Goal: Obtain resource: Obtain resource

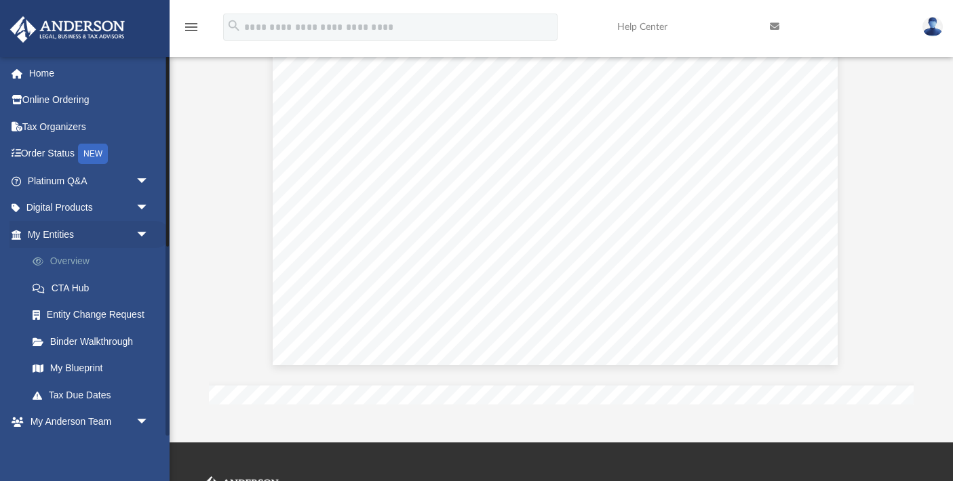
scroll to position [20734, 6]
click at [68, 228] on link "My Entities arrow_drop_down" at bounding box center [89, 234] width 160 height 27
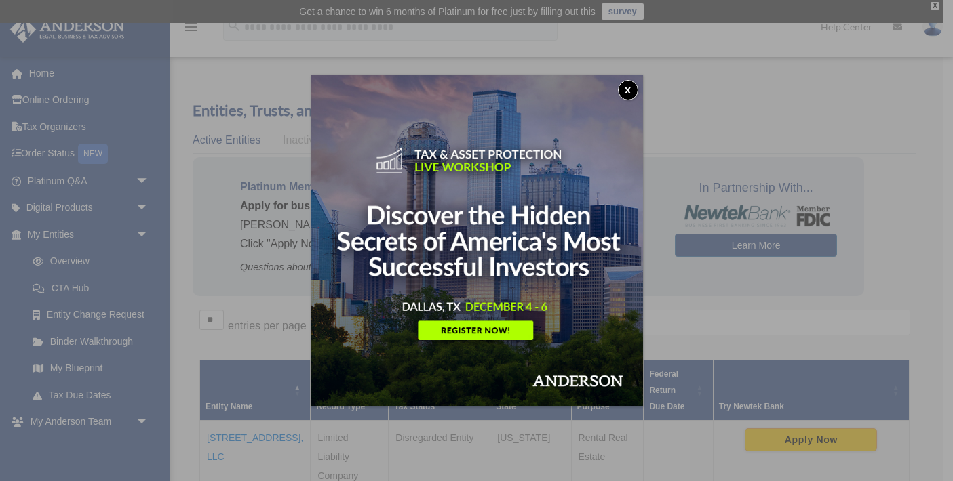
click at [633, 86] on button "x" at bounding box center [628, 90] width 20 height 20
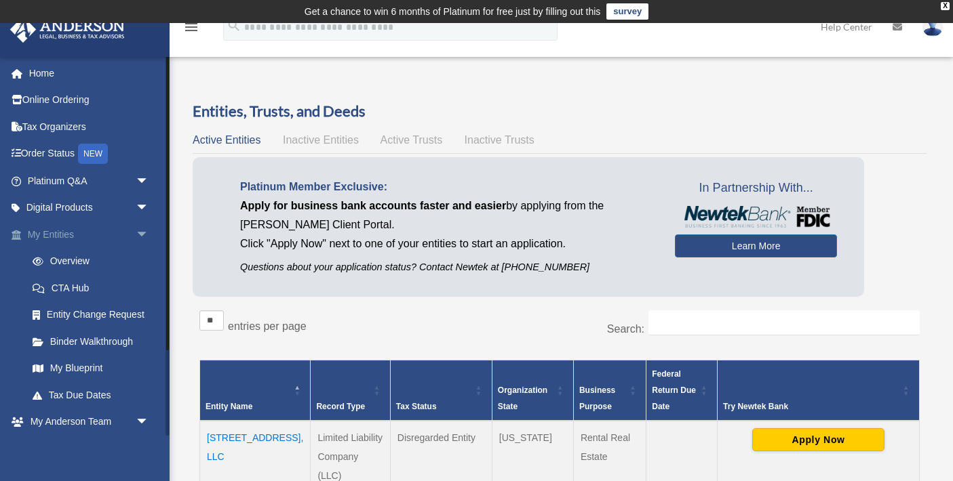
click at [142, 231] on span "arrow_drop_down" at bounding box center [149, 235] width 27 height 28
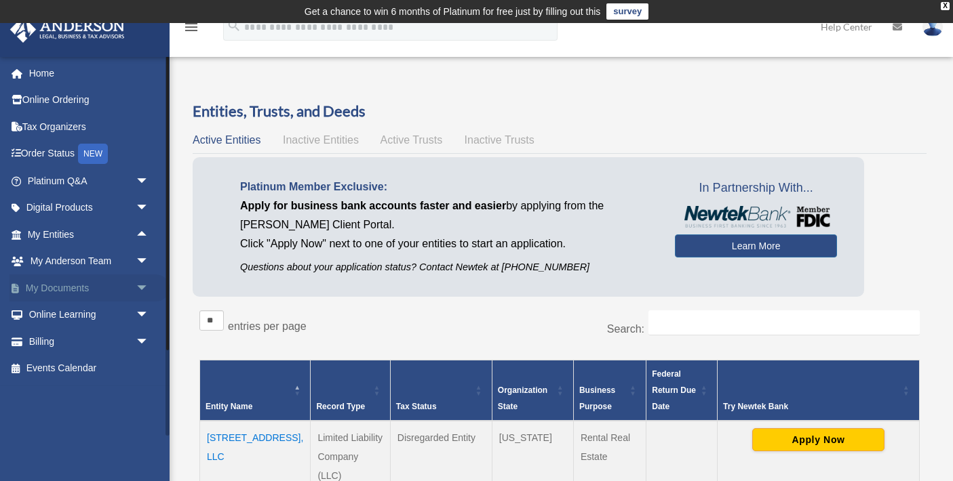
click at [138, 288] on span "arrow_drop_down" at bounding box center [149, 289] width 27 height 28
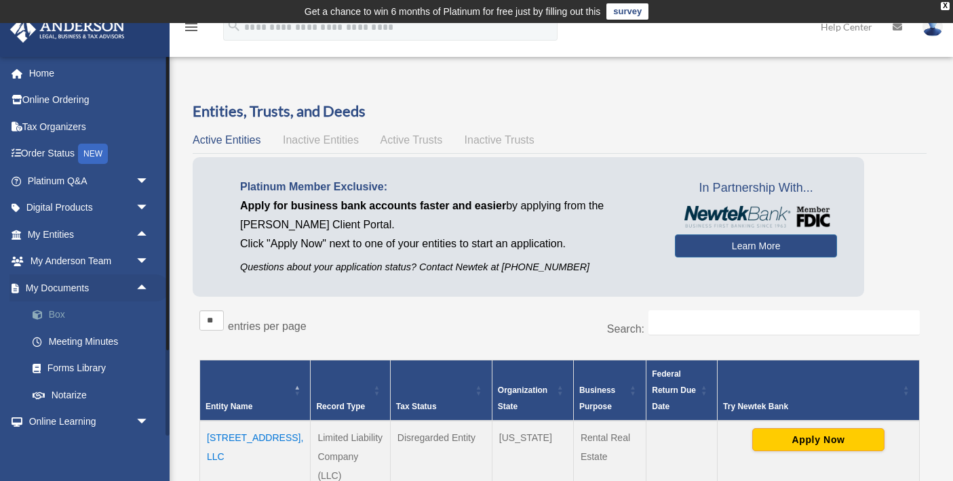
click at [56, 316] on link "Box" at bounding box center [94, 315] width 151 height 27
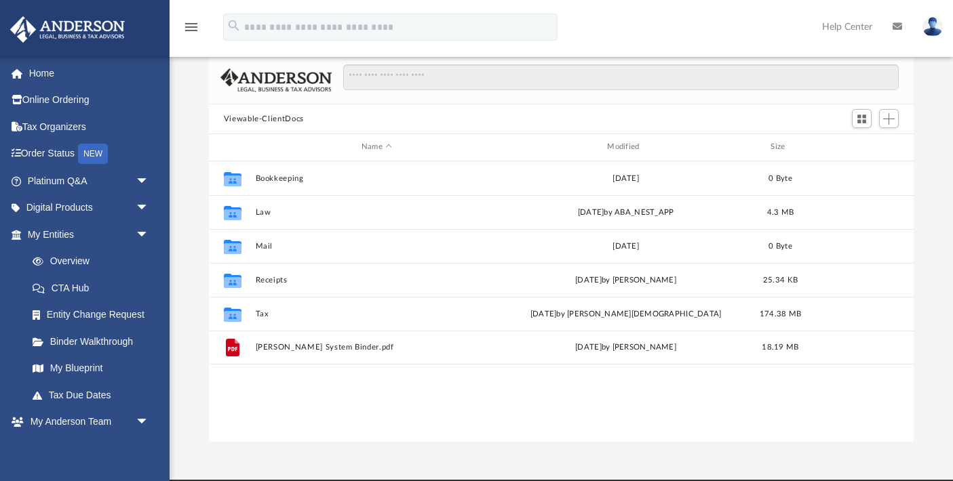
scroll to position [115, 0]
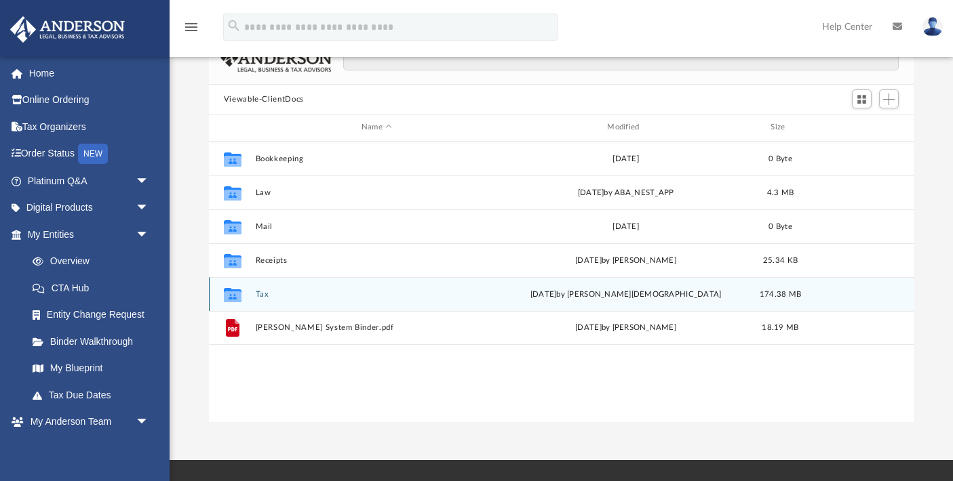
click at [256, 295] on button "Tax" at bounding box center [376, 294] width 243 height 9
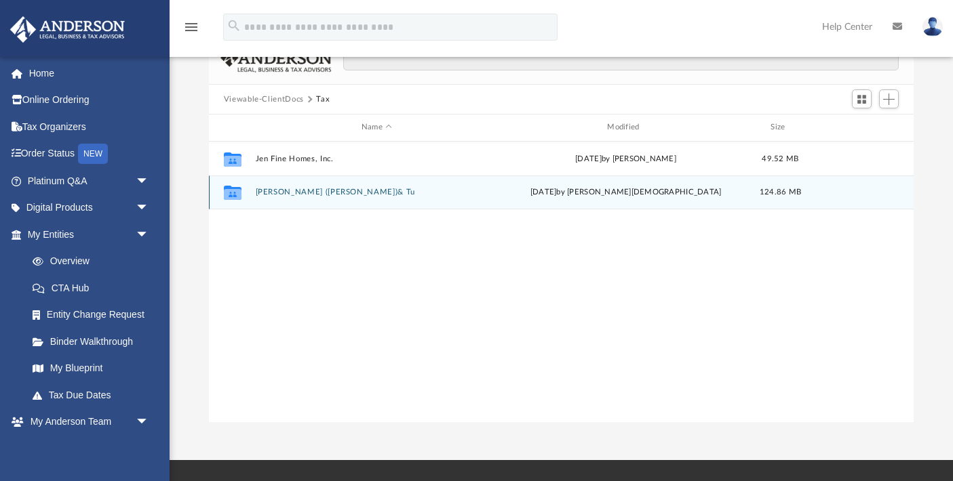
click at [224, 188] on icon "Collaborated Folder" at bounding box center [233, 193] width 22 height 22
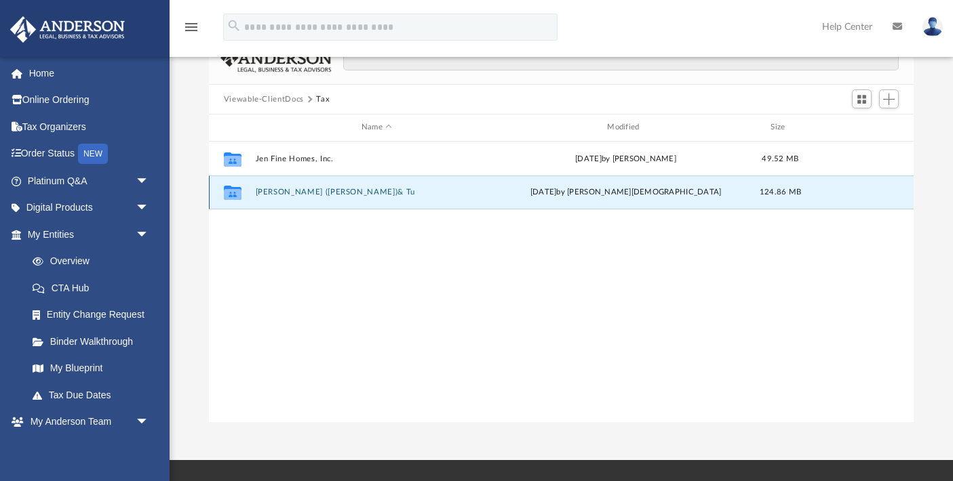
click at [231, 197] on icon "grid" at bounding box center [233, 194] width 18 height 11
click at [224, 193] on icon "grid" at bounding box center [233, 194] width 18 height 11
click at [302, 195] on button "Tran, Tran (Jen)& Tu" at bounding box center [376, 192] width 243 height 9
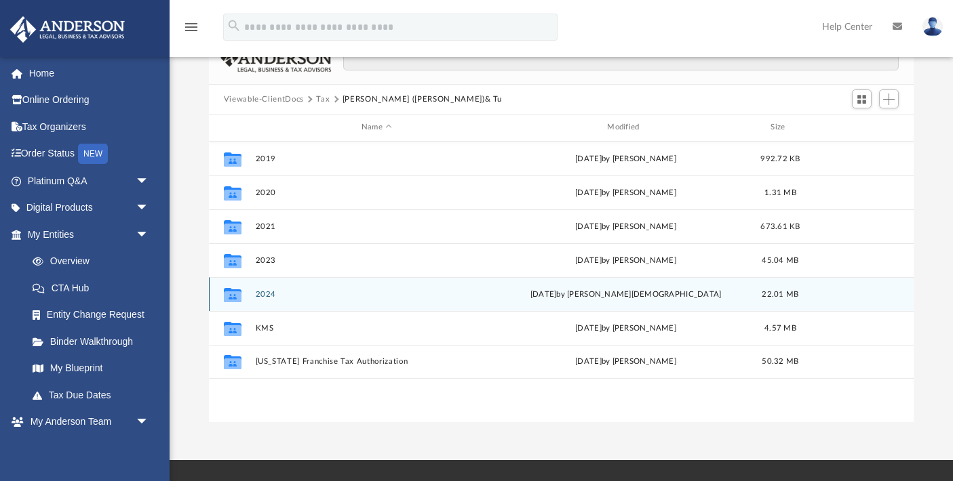
click at [267, 295] on button "2024" at bounding box center [376, 294] width 243 height 9
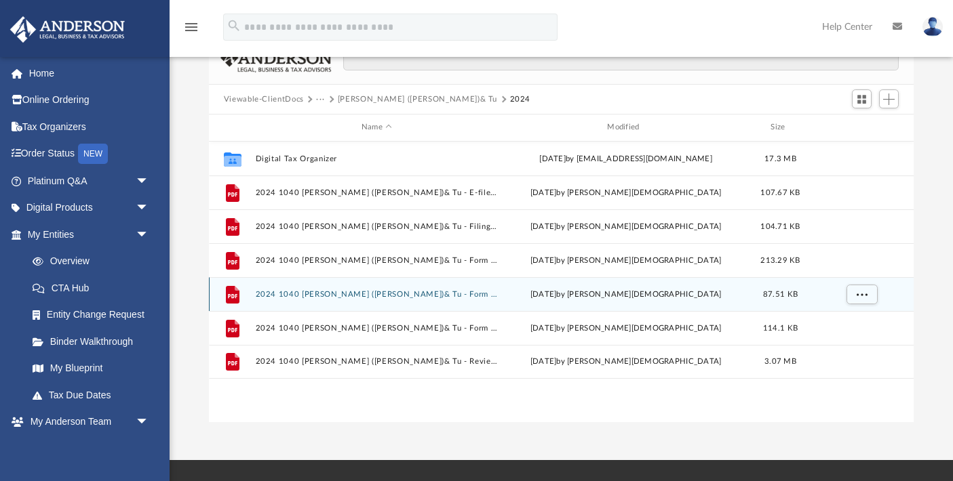
click at [307, 300] on div "File 2024 1040 Tran, Tran (Jen)& Tu - Form 1040-V, Form 1040 Payment Voucher.pd…" at bounding box center [561, 294] width 705 height 34
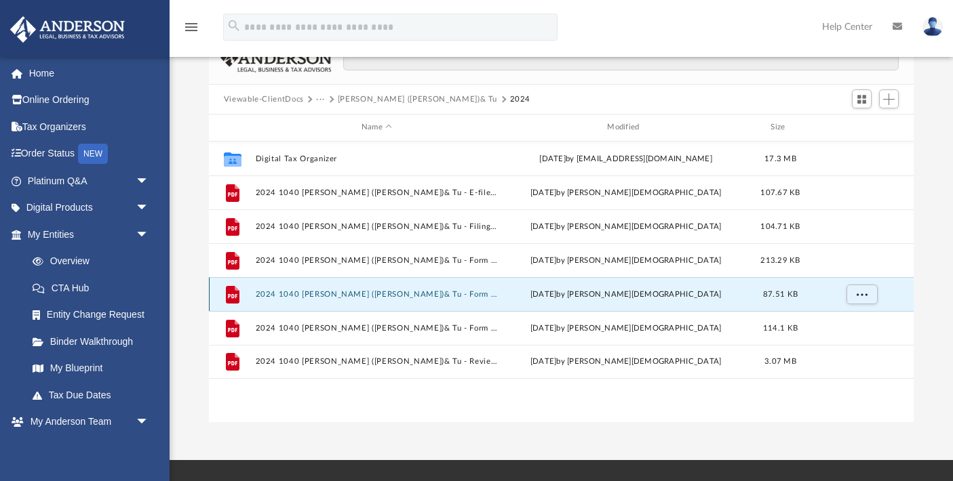
click at [275, 293] on button "2024 1040 Tran, Tran (Jen)& Tu - Form 1040-V, Form 1040 Payment Voucher.pdf" at bounding box center [376, 294] width 243 height 9
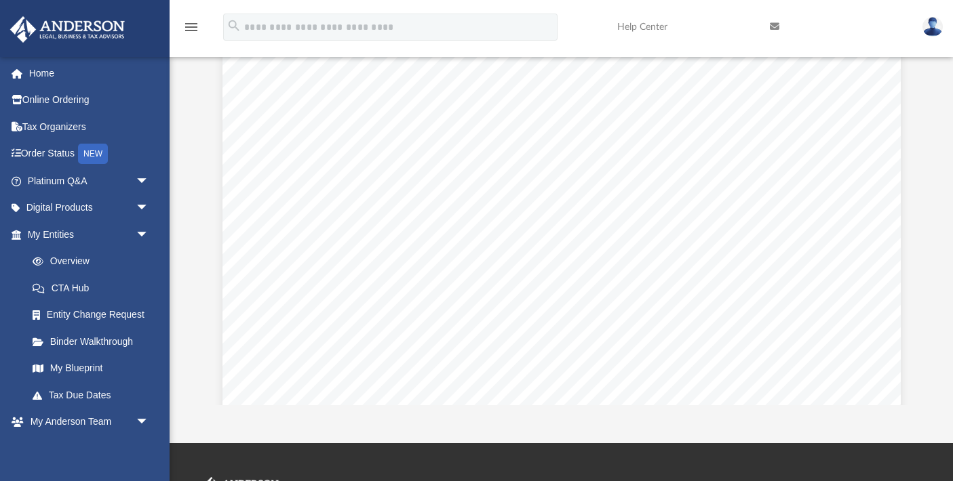
scroll to position [0, 0]
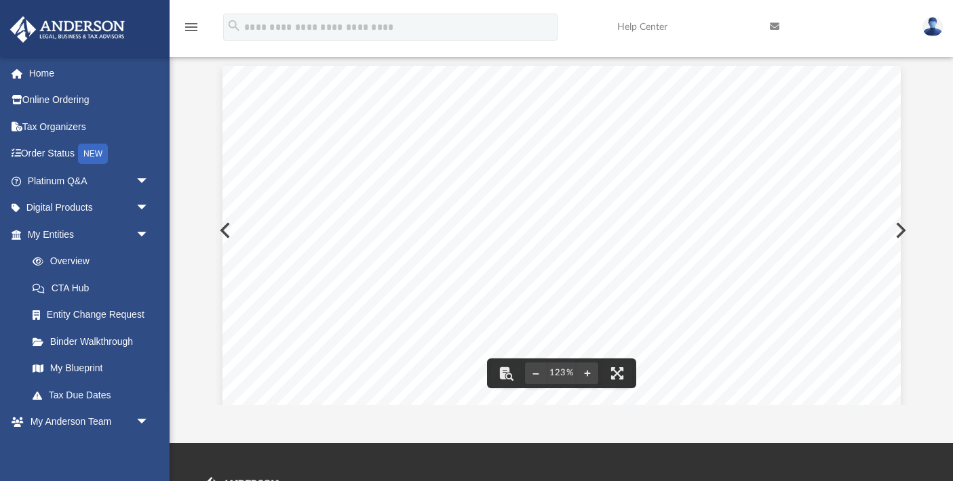
click at [217, 228] on button "Preview" at bounding box center [224, 231] width 30 height 38
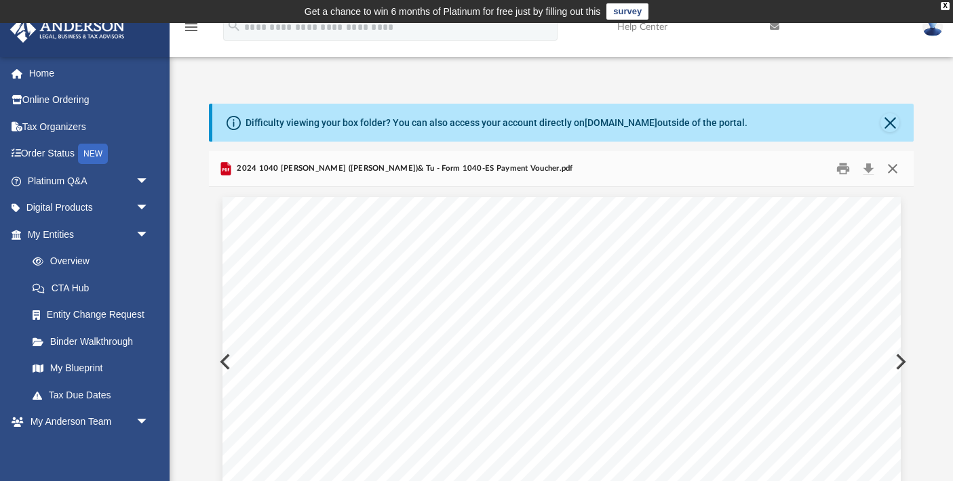
click at [895, 167] on button "Close" at bounding box center [892, 169] width 24 height 21
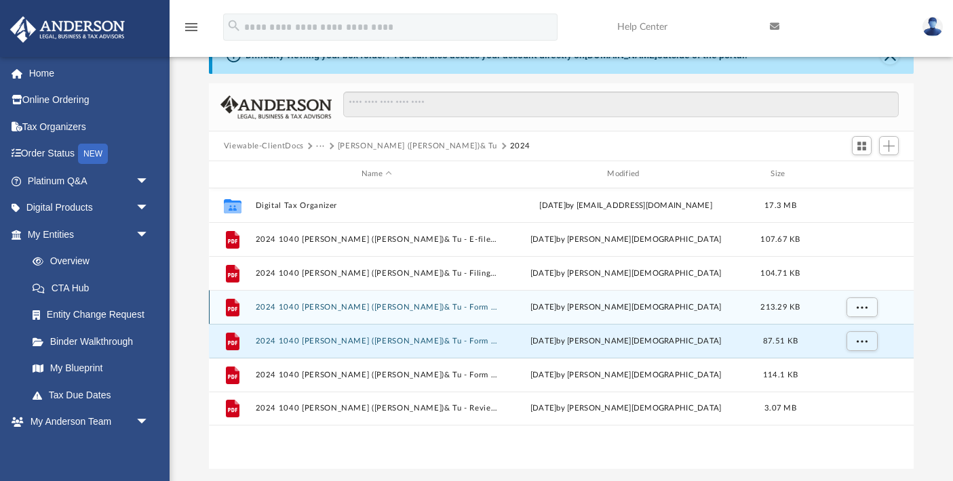
scroll to position [69, 0]
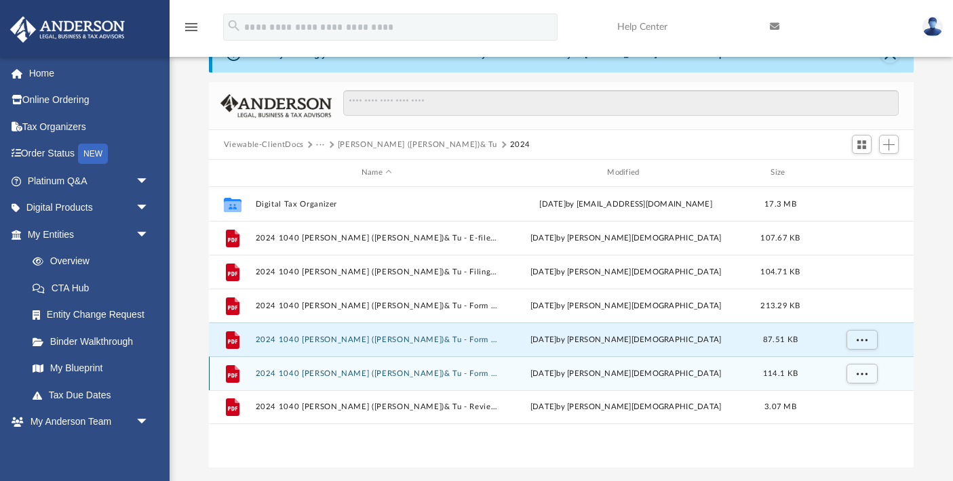
click at [460, 375] on button "2024 1040 Tran, Tran (Jen)& Tu - Form 2210 - Underpayment of Estimated tax.pdf" at bounding box center [376, 374] width 243 height 9
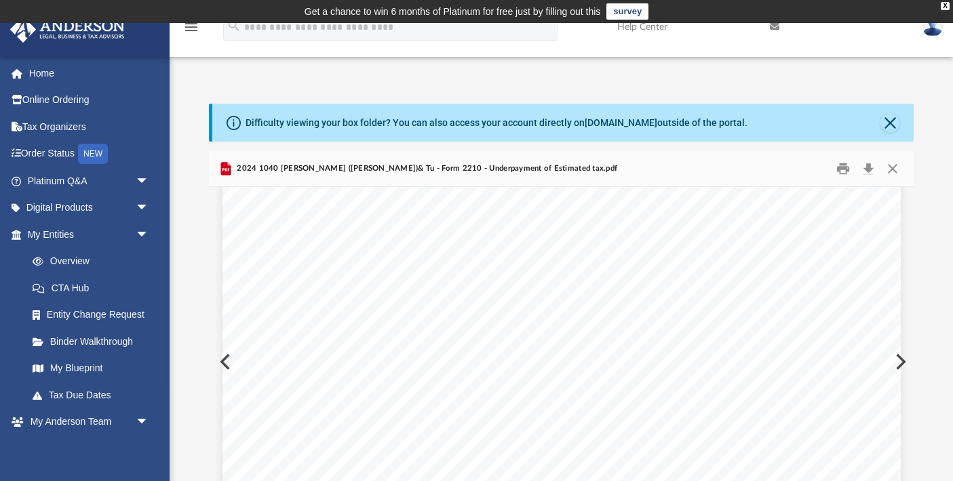
scroll to position [296, 0]
click at [893, 166] on button "Close" at bounding box center [892, 169] width 24 height 21
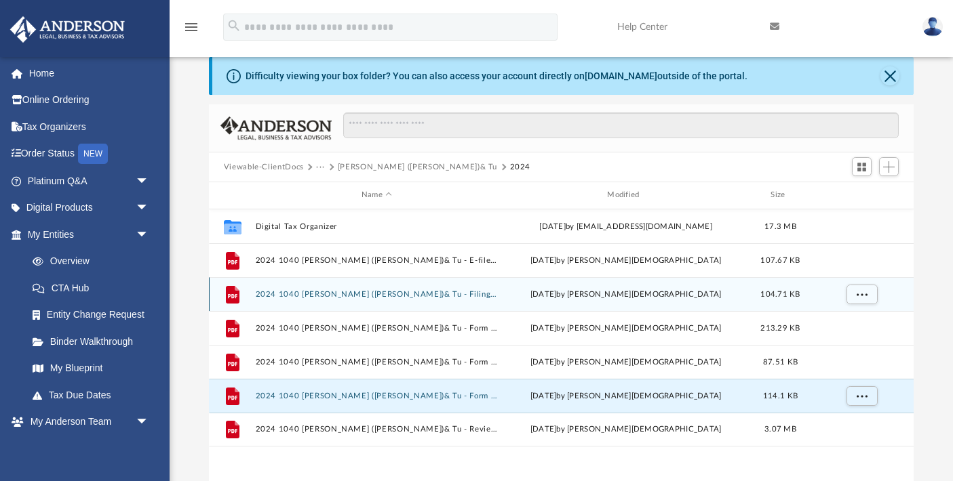
scroll to position [49, 0]
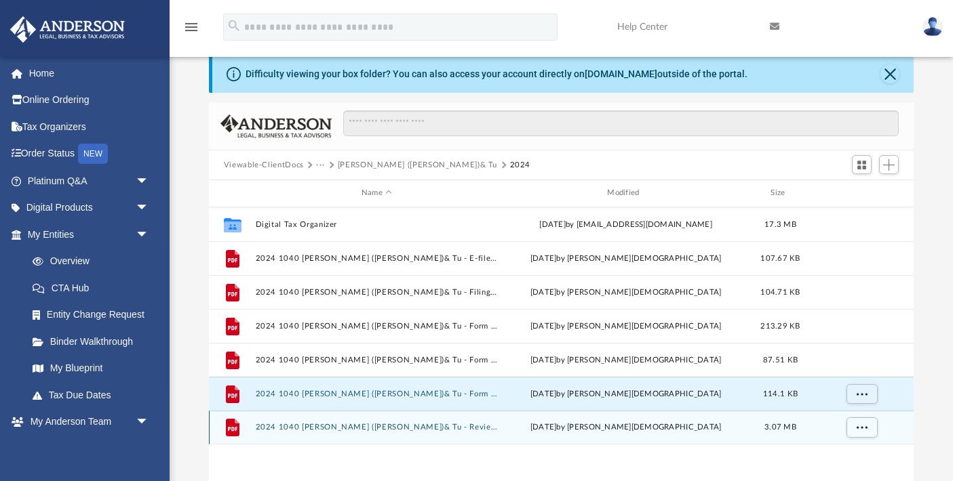
click at [414, 429] on button "2024 1040 Tran, Tran (Jen)& Tu - Review Copy.pdf" at bounding box center [376, 427] width 243 height 9
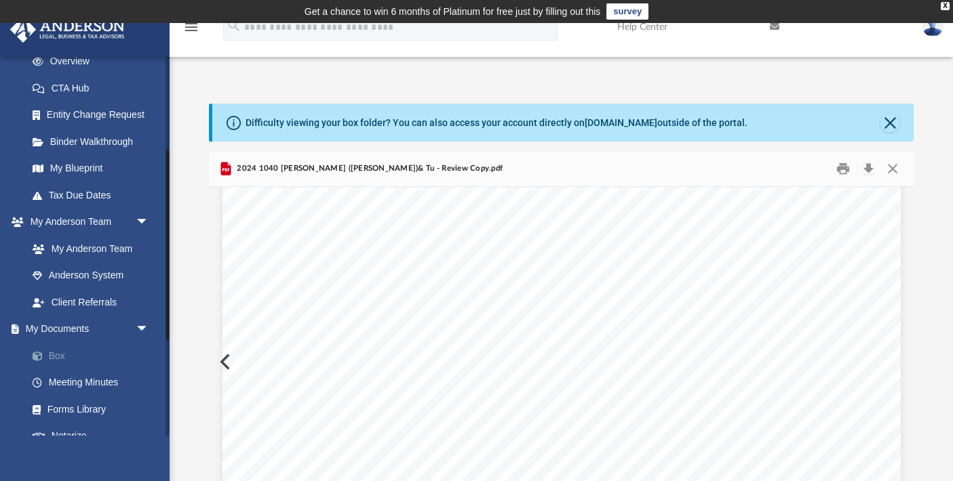
scroll to position [207, 0]
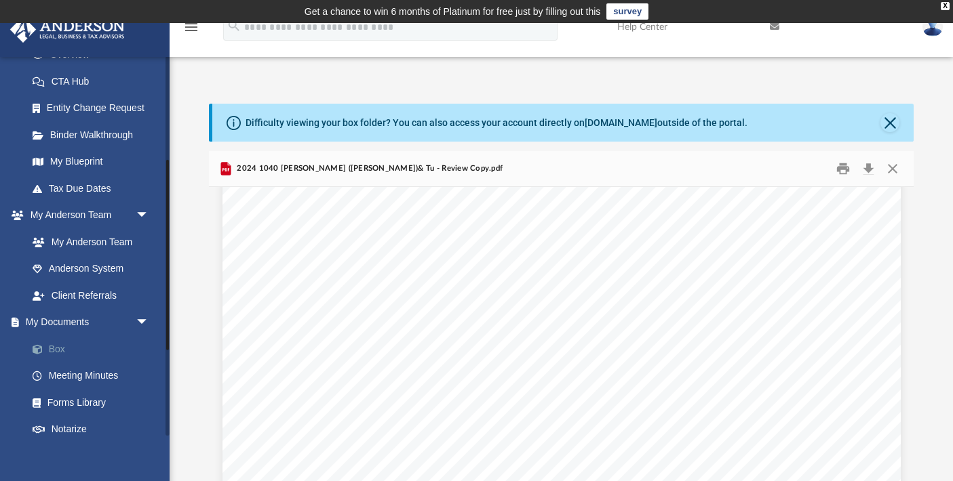
click at [54, 353] on link "Box" at bounding box center [94, 349] width 151 height 27
click at [59, 348] on link "Box" at bounding box center [94, 349] width 151 height 27
click at [890, 121] on button "Close" at bounding box center [889, 122] width 19 height 19
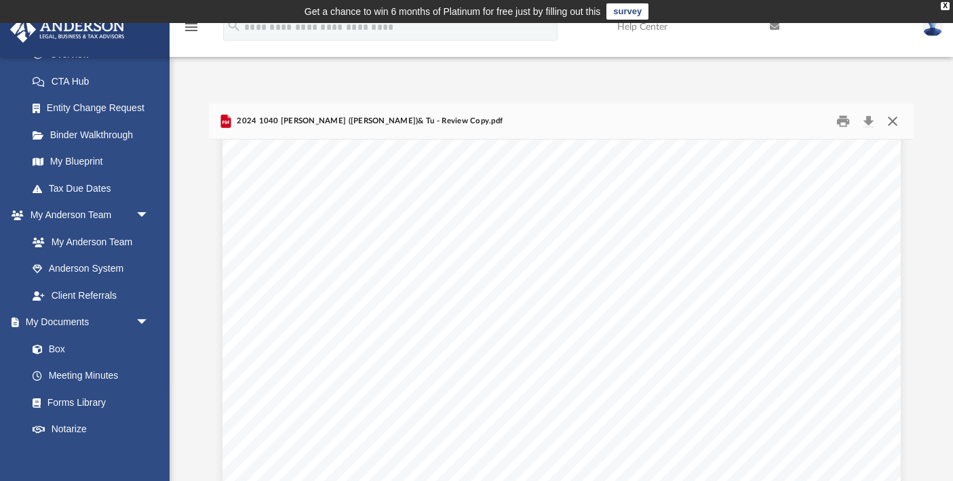
click at [890, 121] on button "Close" at bounding box center [892, 121] width 24 height 21
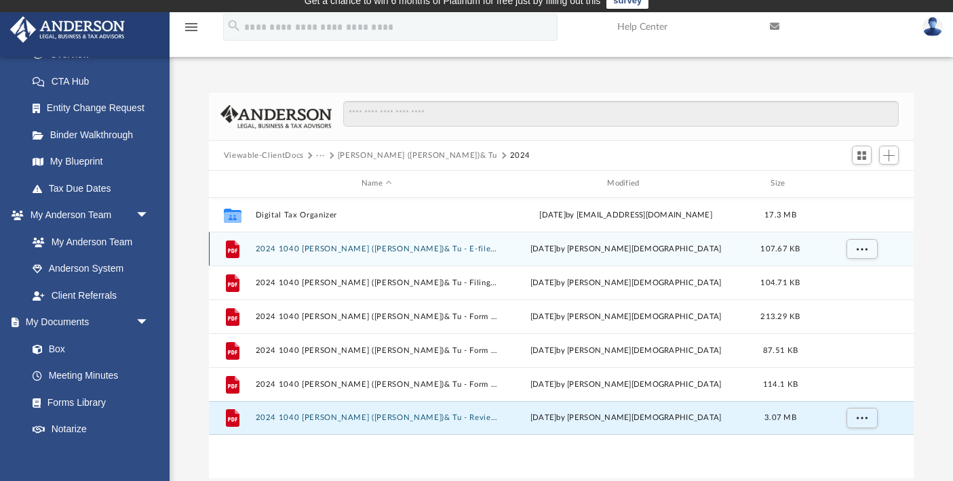
scroll to position [0, 0]
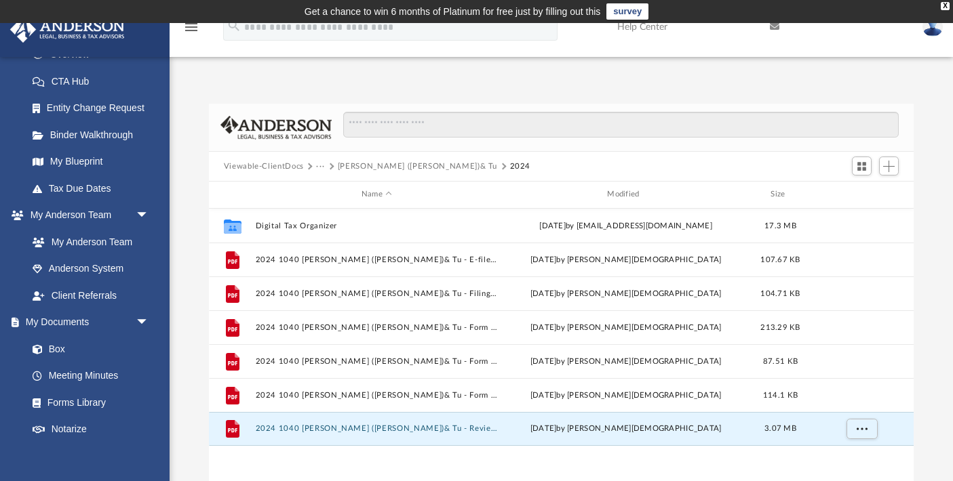
click at [320, 165] on button "···" at bounding box center [320, 167] width 9 height 12
click at [268, 167] on button "Viewable-ClientDocs" at bounding box center [264, 167] width 80 height 12
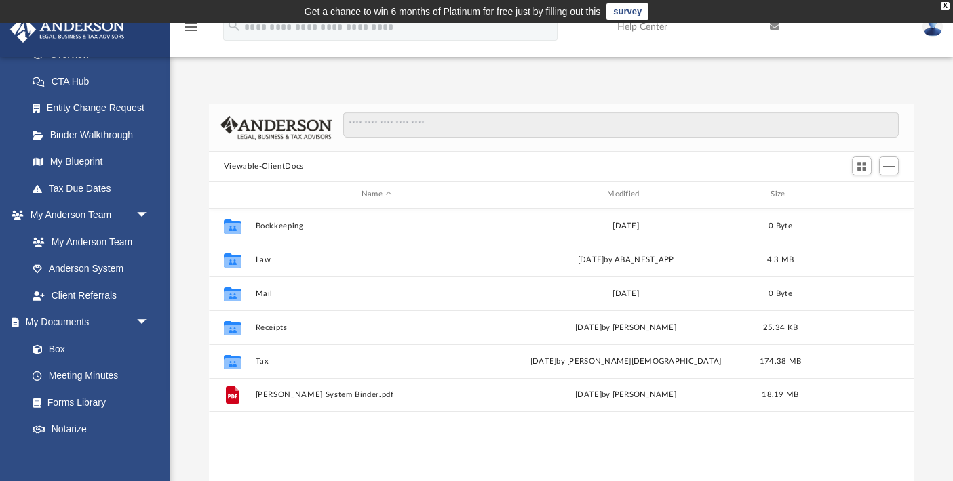
click at [271, 164] on button "Viewable-ClientDocs" at bounding box center [264, 167] width 80 height 12
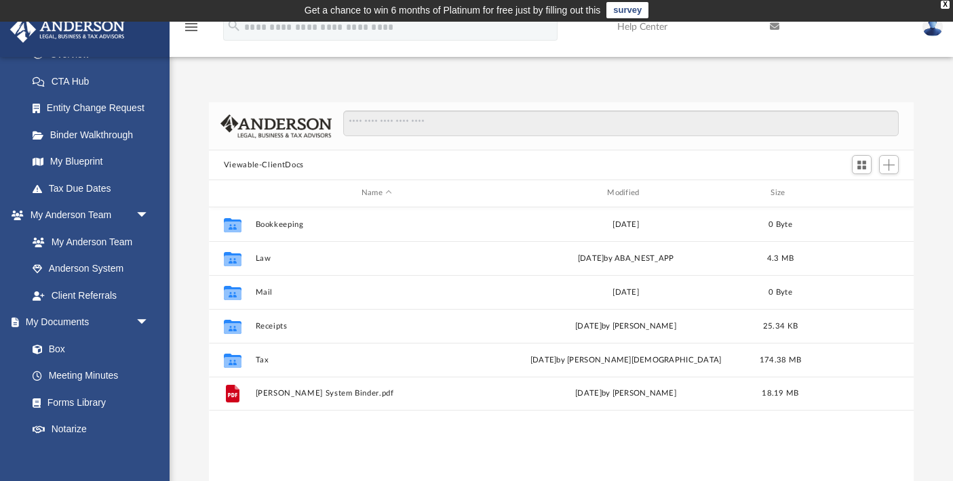
click at [279, 164] on button "Viewable-ClientDocs" at bounding box center [264, 165] width 80 height 12
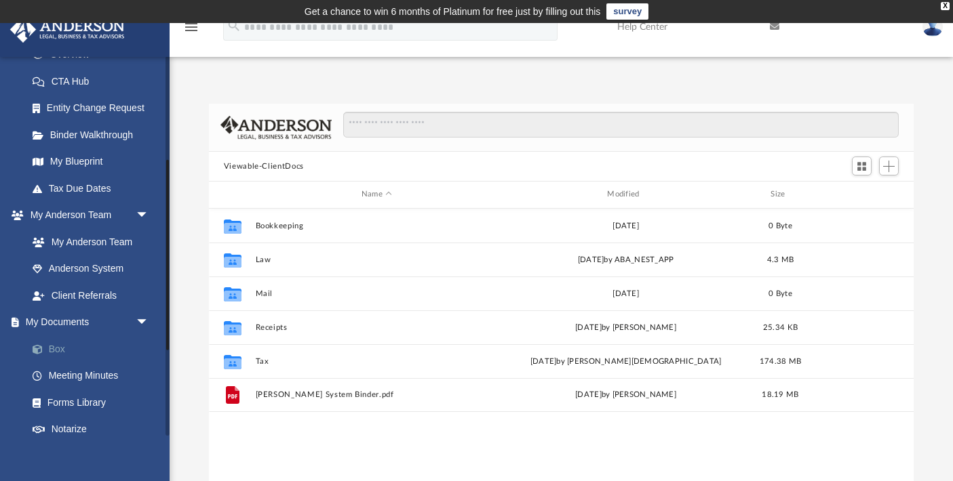
click at [59, 348] on link "Box" at bounding box center [94, 349] width 151 height 27
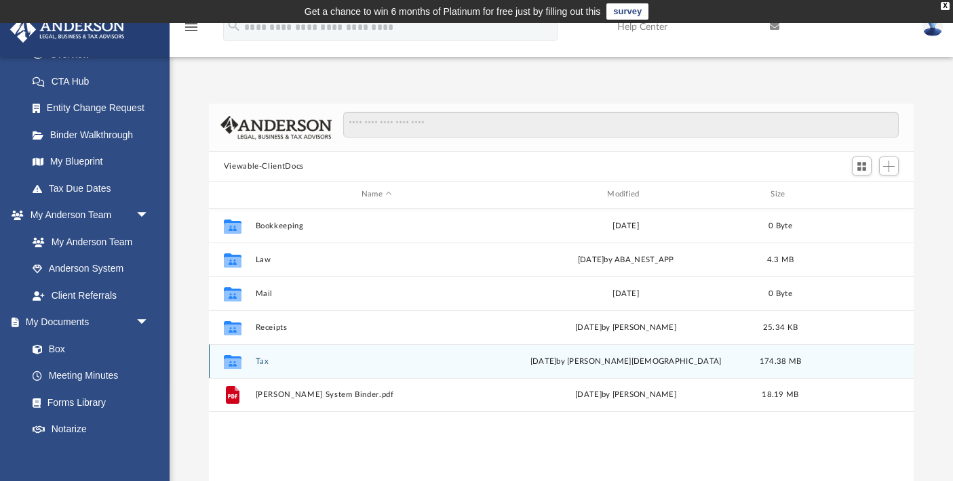
click at [265, 361] on button "Tax" at bounding box center [376, 361] width 243 height 9
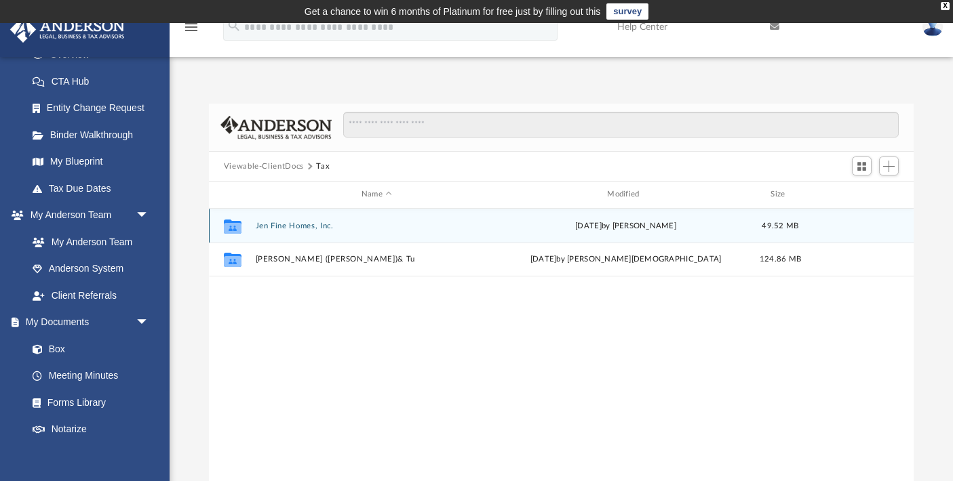
click at [275, 222] on button "Jen Fine Homes, Inc." at bounding box center [376, 226] width 243 height 9
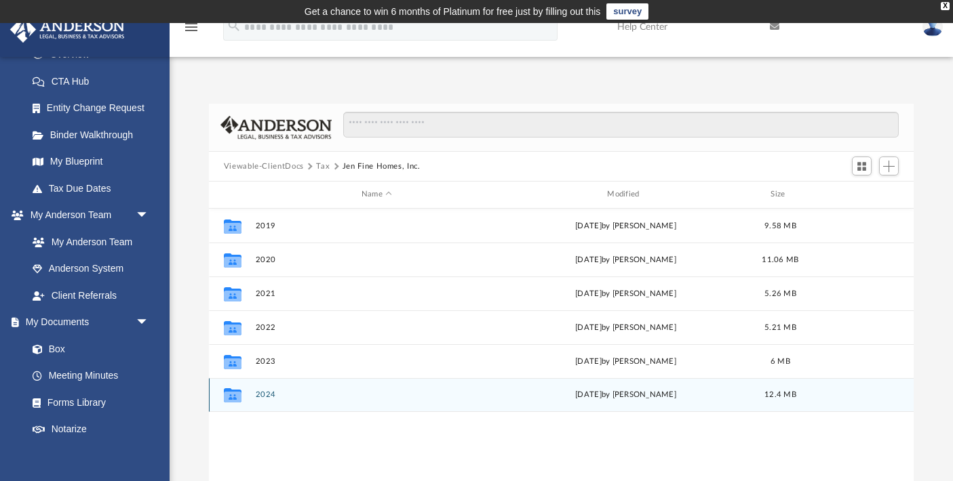
click at [262, 396] on button "2024" at bounding box center [376, 395] width 243 height 9
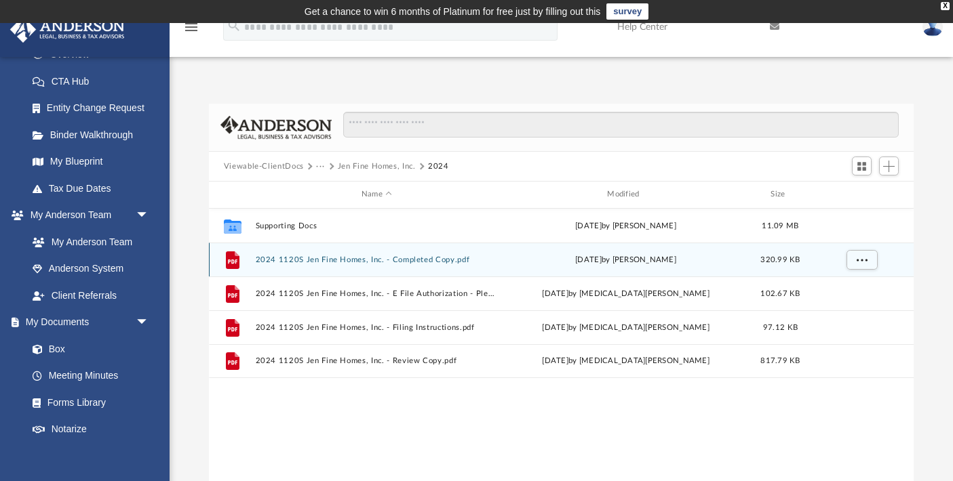
click at [300, 259] on button "2024 1120S Jen Fine Homes, Inc. - Completed Copy.pdf" at bounding box center [376, 260] width 243 height 9
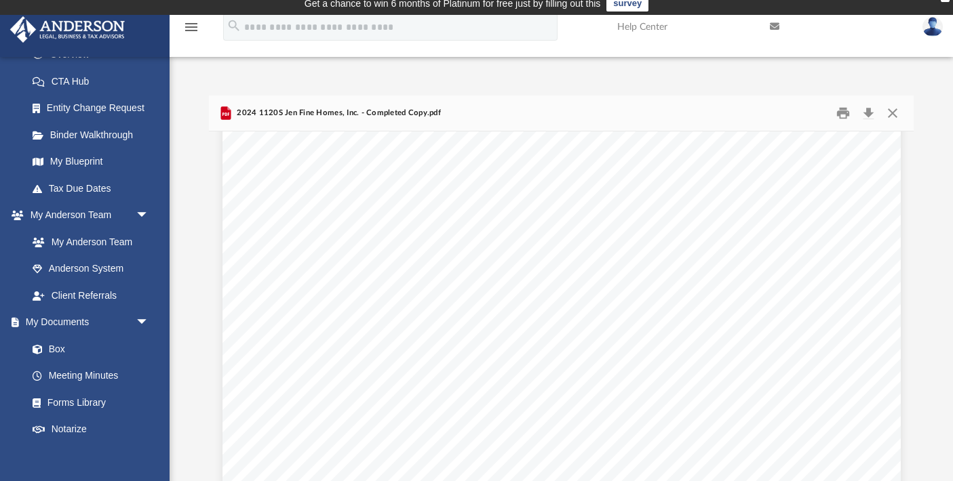
scroll to position [11243, 0]
